Goal: Task Accomplishment & Management: Manage account settings

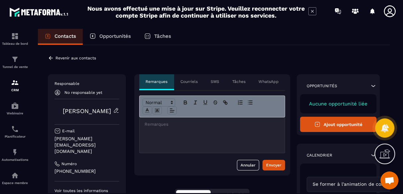
click at [72, 60] on p "Revenir aux contacts" at bounding box center [75, 58] width 41 height 5
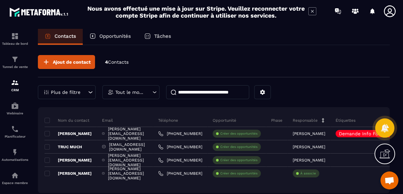
click at [176, 179] on div "[PHONE_NUMBER]" at bounding box center [180, 173] width 54 height 13
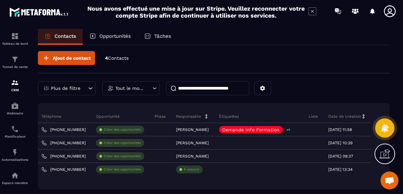
scroll to position [4, 0]
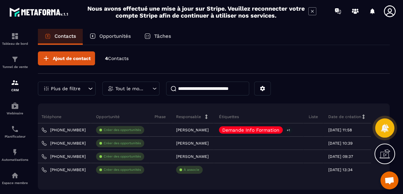
click at [0, 0] on icon at bounding box center [0, 0] width 0 height 0
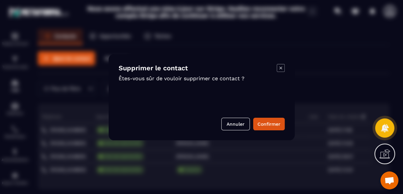
click at [271, 131] on button "Confirmer" at bounding box center [269, 124] width 32 height 13
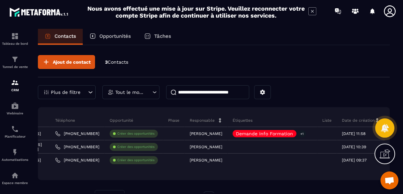
scroll to position [0, 129]
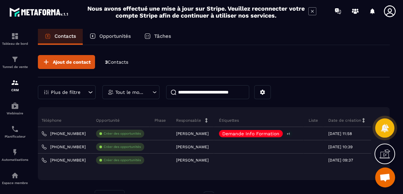
click at [369, 135] on div "[DATE] 11:58" at bounding box center [347, 133] width 48 height 13
click at [0, 0] on icon at bounding box center [0, 0] width 0 height 0
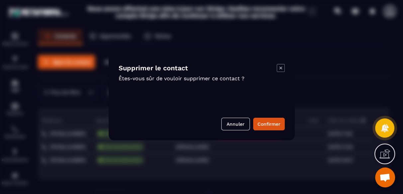
click at [273, 131] on button "Confirmer" at bounding box center [269, 124] width 32 height 13
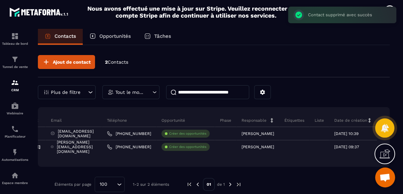
scroll to position [0, 69]
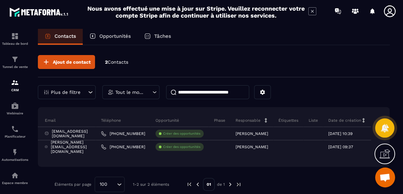
click at [351, 135] on p "[DATE] 10:39" at bounding box center [340, 134] width 24 height 5
click at [0, 0] on icon at bounding box center [0, 0] width 0 height 0
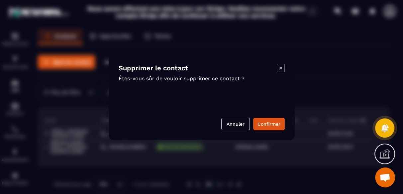
click at [269, 131] on button "Confirmer" at bounding box center [269, 124] width 32 height 13
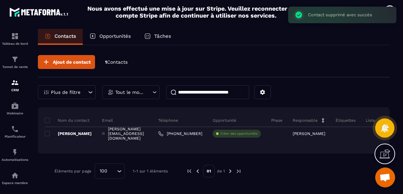
click at [343, 137] on div at bounding box center [346, 133] width 30 height 13
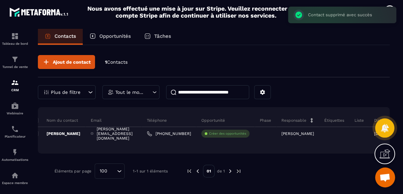
scroll to position [0, 0]
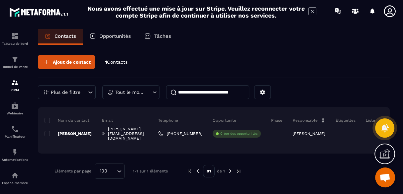
click at [385, 159] on icon at bounding box center [384, 154] width 11 height 11
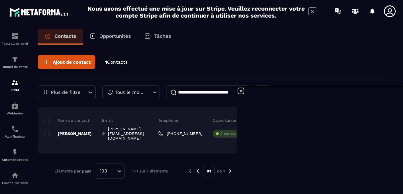
click at [244, 95] on icon at bounding box center [241, 91] width 8 height 8
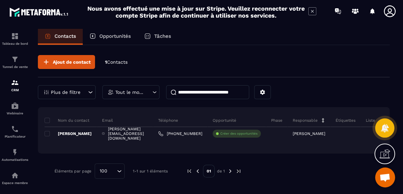
click at [386, 159] on icon at bounding box center [384, 154] width 11 height 11
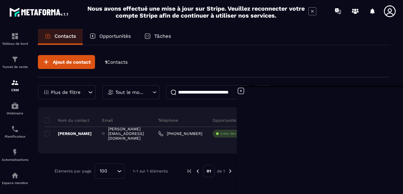
click at [241, 95] on icon at bounding box center [241, 91] width 8 height 8
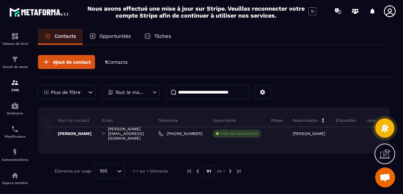
click at [384, 183] on span "Ouvrir le chat" at bounding box center [384, 178] width 11 height 9
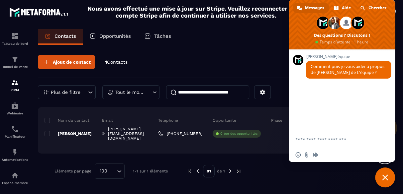
click at [254, 149] on div "Nom du contact Email Téléphone Opportunité Phase Responsable Étiquettes Liste D…" at bounding box center [214, 130] width 352 height 47
click at [257, 59] on div "Ajout de contact 1 Contacts" at bounding box center [214, 66] width 352 height 22
click at [384, 181] on span "Fermer le chat" at bounding box center [385, 178] width 6 height 6
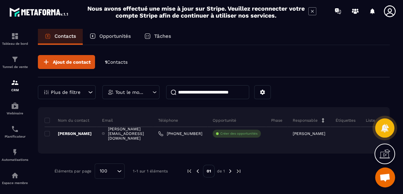
click at [383, 133] on icon at bounding box center [385, 128] width 8 height 9
click at [381, 133] on icon at bounding box center [384, 128] width 9 height 9
click at [385, 133] on icon at bounding box center [385, 128] width 8 height 9
click at [387, 133] on icon at bounding box center [385, 128] width 8 height 9
click at [320, 193] on div "Ajout de contact 1 Contacts Plus de filtre Tout le monde Nom du contact Email T…" at bounding box center [214, 119] width 352 height 148
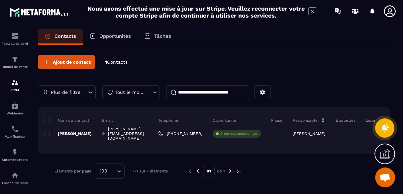
click at [343, 9] on icon at bounding box center [337, 11] width 11 height 11
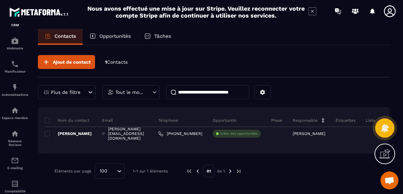
scroll to position [80, 0]
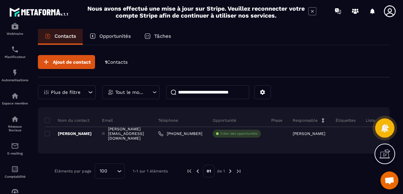
click at [0, 0] on img at bounding box center [0, 0] width 0 height 0
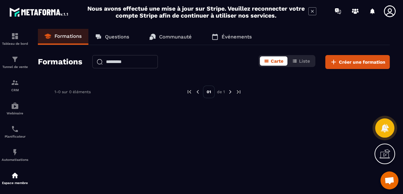
click at [114, 41] on link "Questions" at bounding box center [111, 37] width 47 height 16
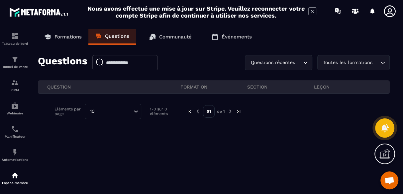
click at [172, 38] on p "Communauté" at bounding box center [175, 37] width 33 height 6
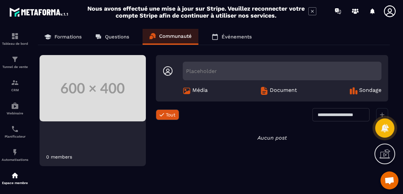
click at [227, 40] on link "Événements" at bounding box center [231, 37] width 53 height 16
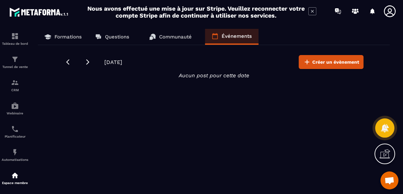
click at [69, 41] on link "Formations" at bounding box center [63, 37] width 50 height 16
